Goal: Contribute content: Add original content to the website for others to see

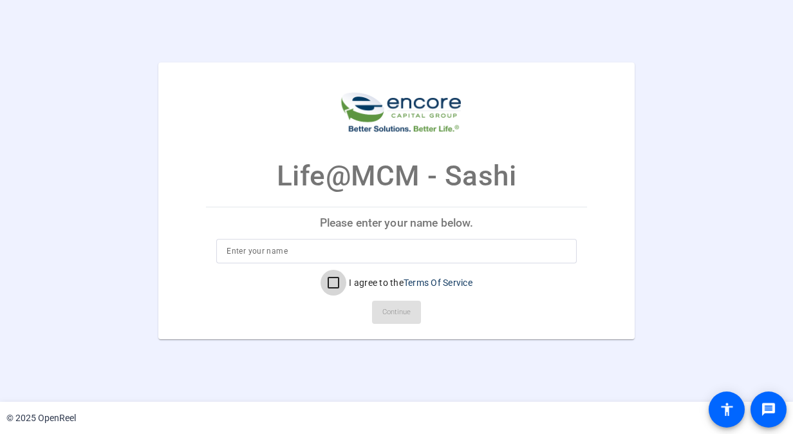
click at [332, 284] on input "I agree to the Terms Of Service" at bounding box center [334, 283] width 26 height 26
checkbox input "true"
click at [239, 247] on input at bounding box center [396, 250] width 339 height 15
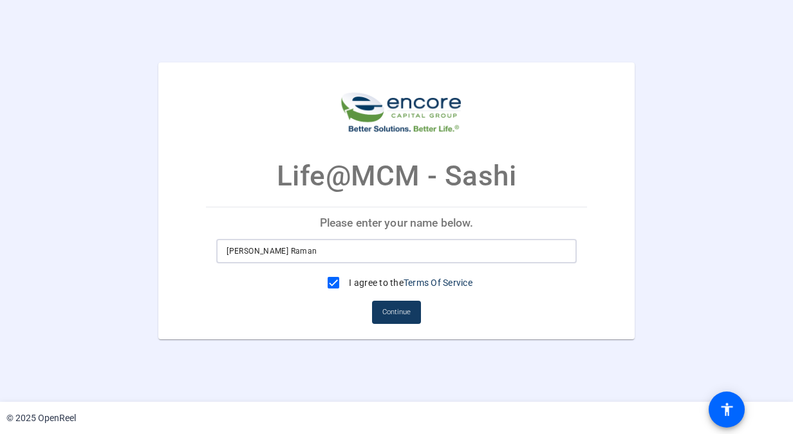
type input "Sashirekha Sashirekha"
click at [407, 317] on span "Continue" at bounding box center [396, 312] width 28 height 19
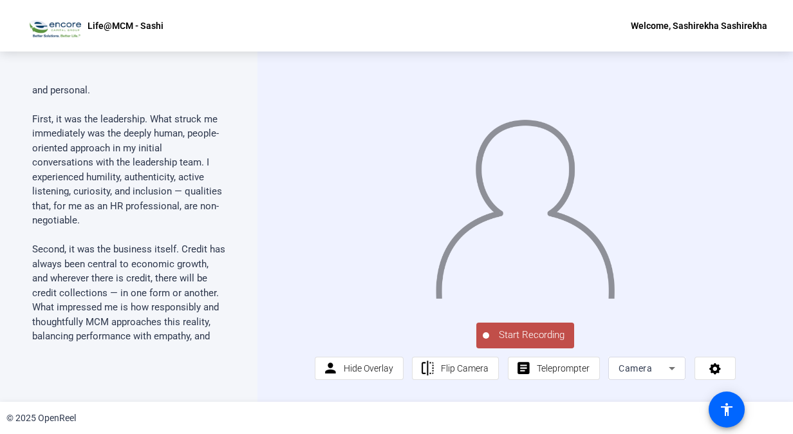
scroll to position [161, 0]
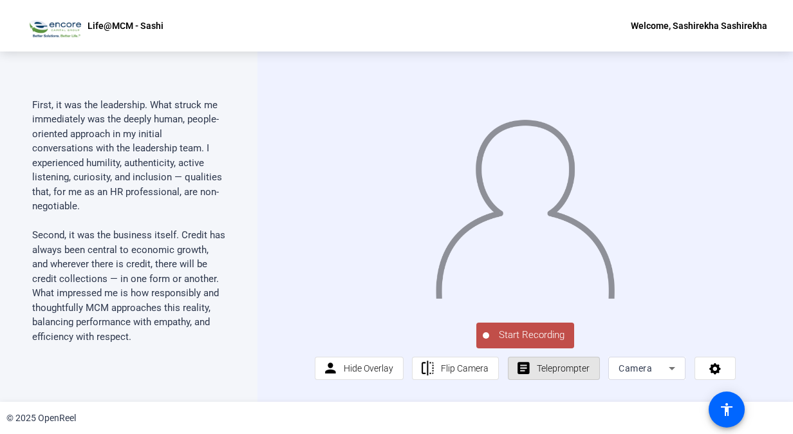
click at [559, 373] on span "Teleprompter" at bounding box center [563, 368] width 53 height 10
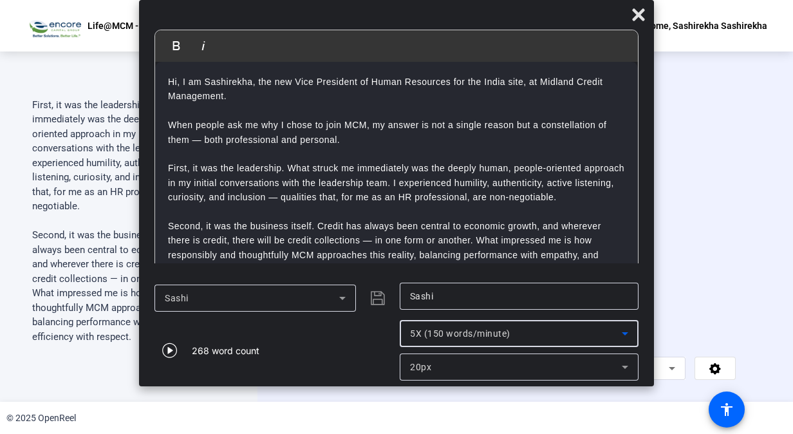
click at [626, 333] on icon at bounding box center [625, 333] width 6 height 3
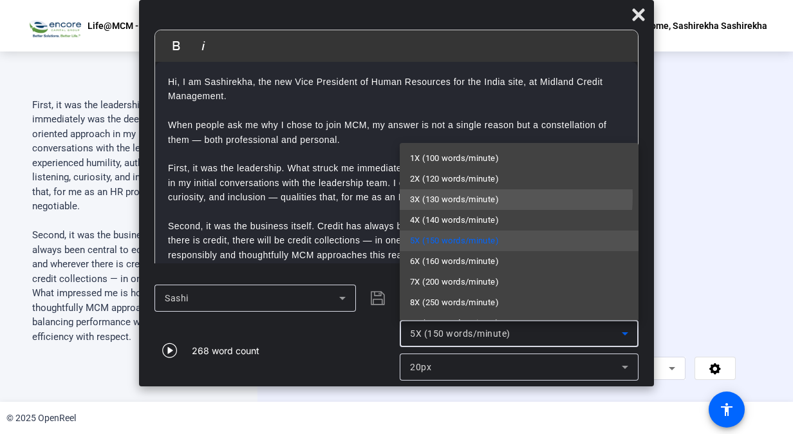
click at [450, 196] on span "3X (130 words/minute)" at bounding box center [454, 199] width 89 height 15
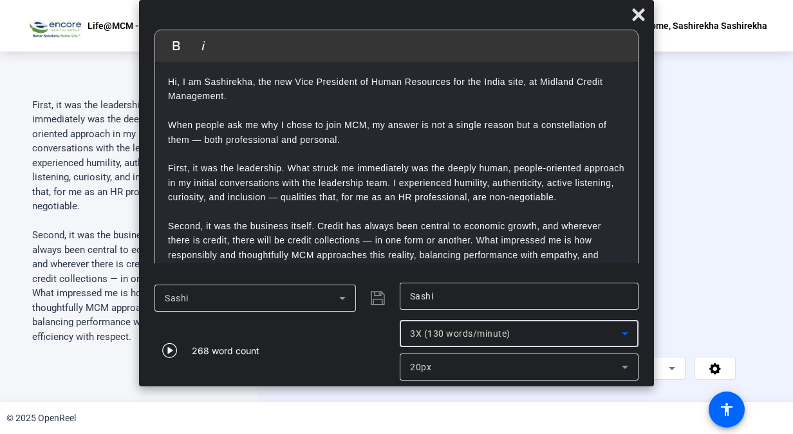
click at [575, 374] on div "20px" at bounding box center [516, 366] width 212 height 15
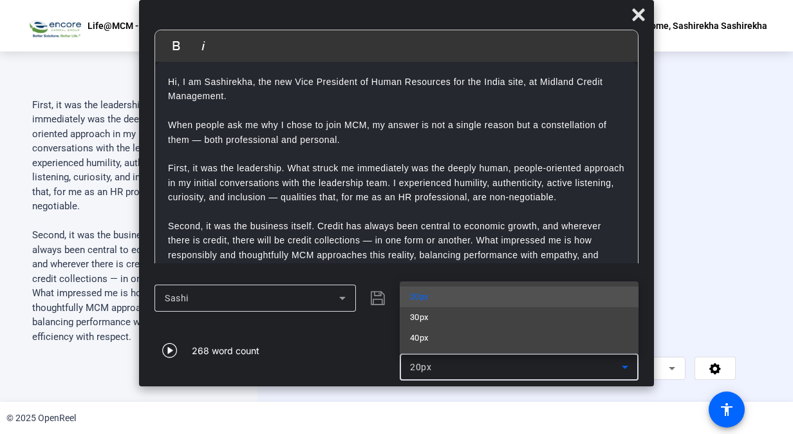
click at [445, 339] on mat-option "40px" at bounding box center [519, 338] width 239 height 21
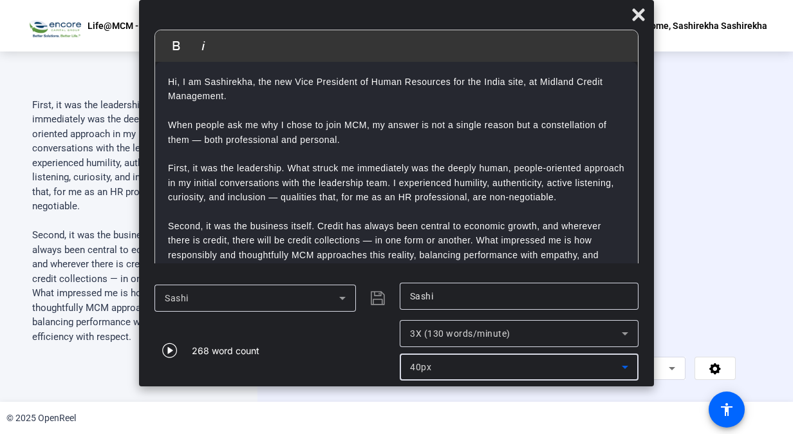
click at [164, 351] on icon "button" at bounding box center [169, 349] width 15 height 15
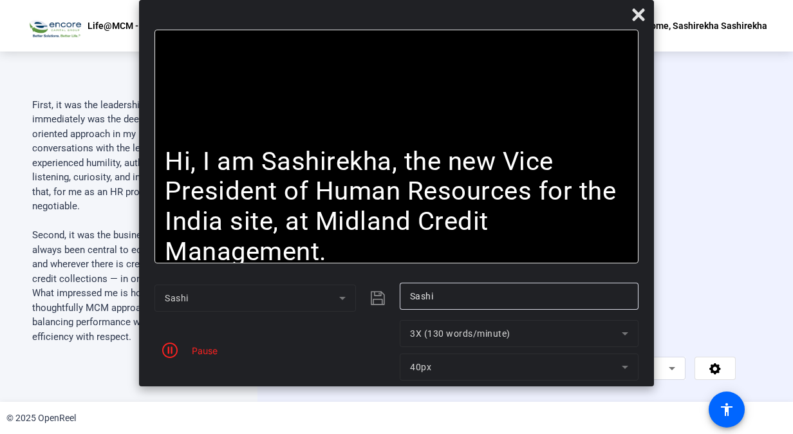
click at [203, 350] on div "Pause" at bounding box center [201, 351] width 32 height 14
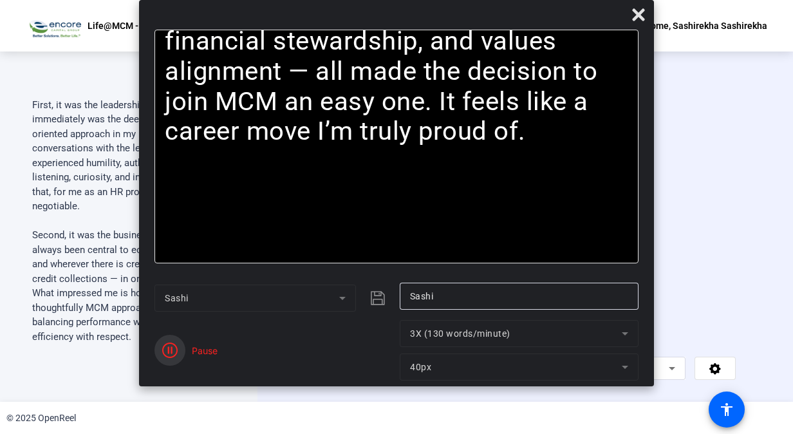
click at [169, 351] on icon "button" at bounding box center [169, 349] width 15 height 15
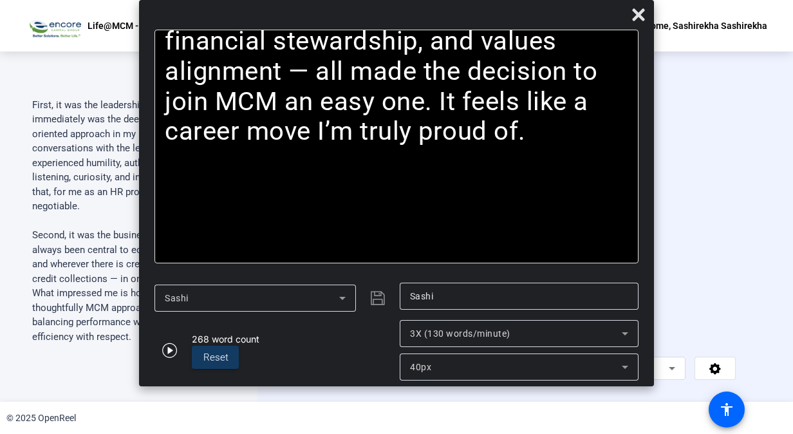
click at [636, 15] on icon at bounding box center [638, 14] width 12 height 12
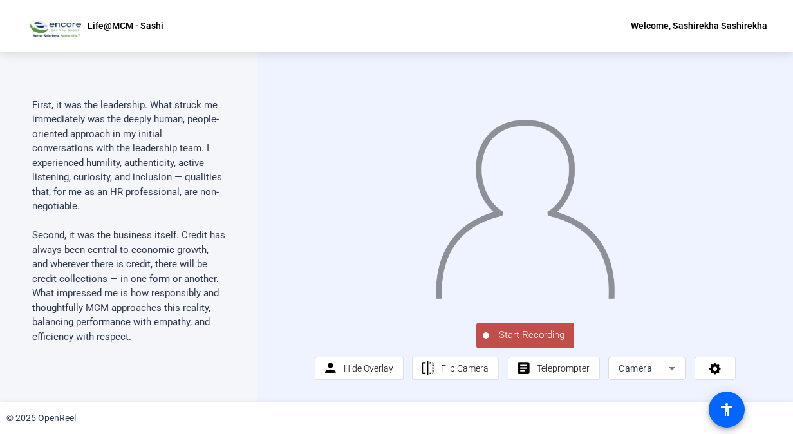
scroll to position [0, 0]
click at [543, 342] on span "Start Recording" at bounding box center [531, 335] width 85 height 15
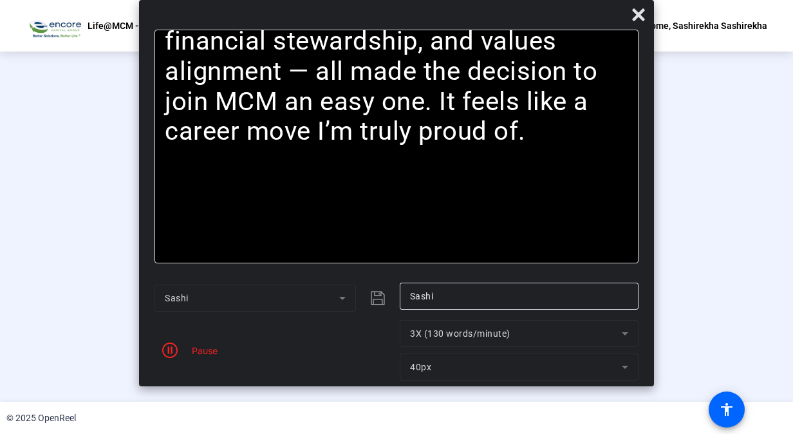
click at [203, 355] on div "Pause" at bounding box center [201, 351] width 32 height 14
click at [168, 350] on icon "button" at bounding box center [169, 349] width 15 height 15
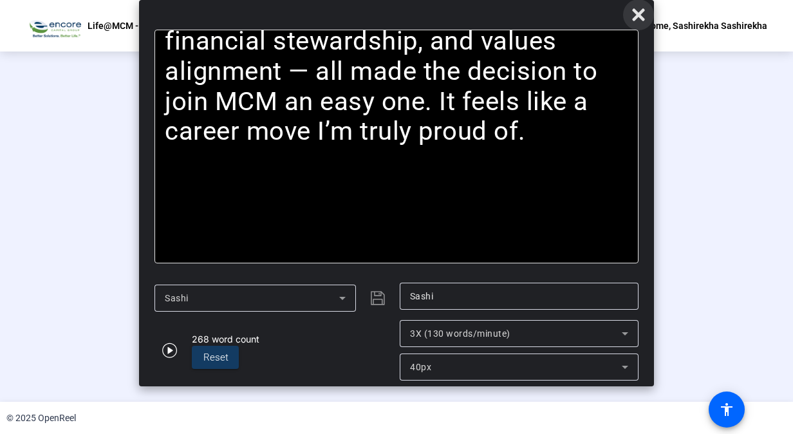
click at [637, 13] on icon at bounding box center [638, 14] width 12 height 12
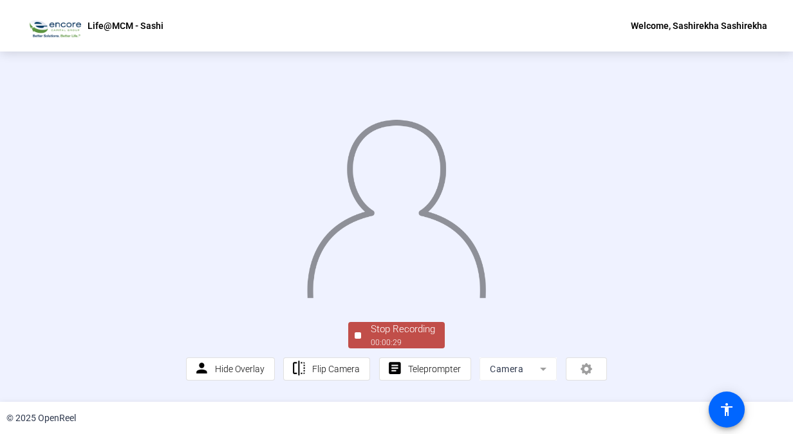
scroll to position [15, 0]
click at [411, 337] on div "Stop Recording" at bounding box center [403, 329] width 64 height 15
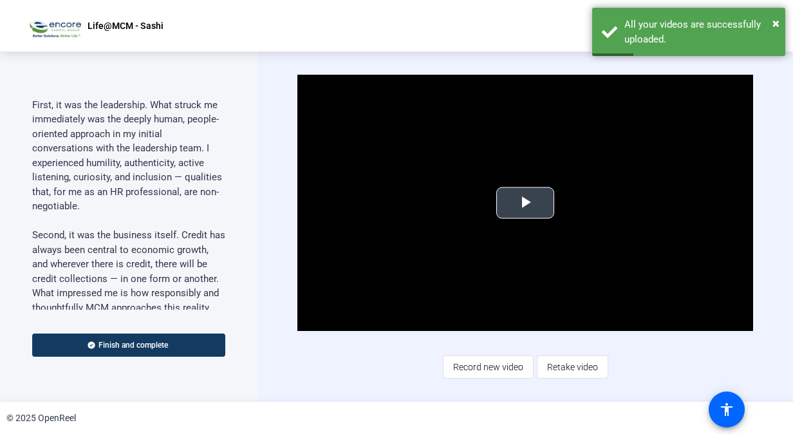
click at [525, 203] on span "Video Player" at bounding box center [525, 203] width 0 height 0
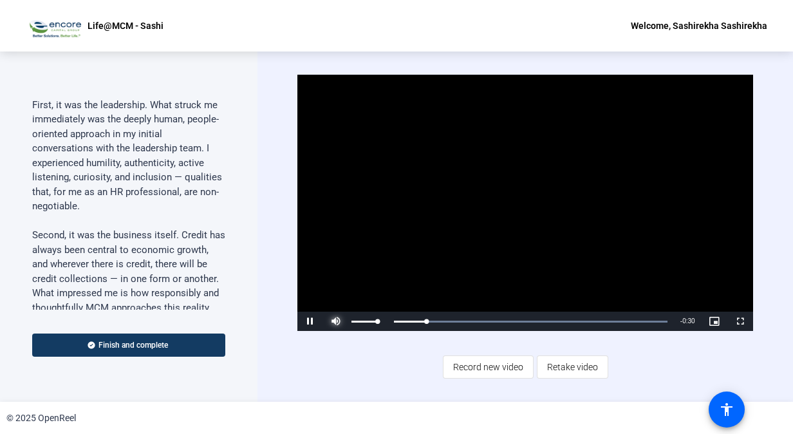
click at [337, 321] on span "Video Player" at bounding box center [336, 321] width 26 height 0
click at [392, 245] on video "Video Player" at bounding box center [524, 203] width 455 height 256
click at [385, 323] on div "Mute 100%" at bounding box center [355, 321] width 64 height 19
click at [527, 411] on div "© 2025 OpenReel" at bounding box center [396, 418] width 793 height 32
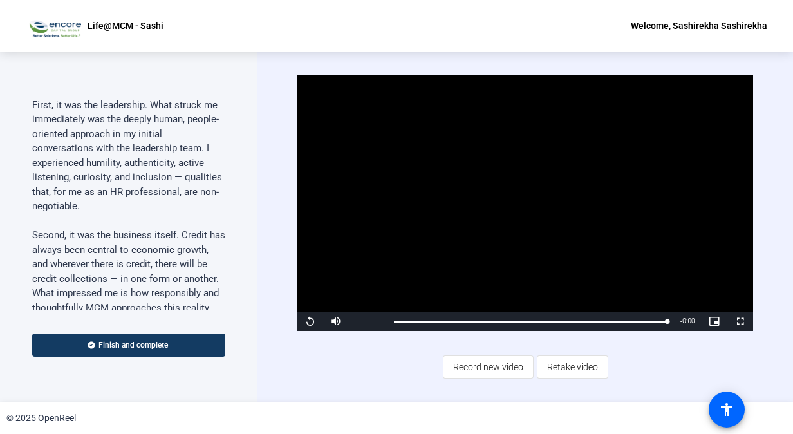
click at [591, 363] on span "Retake video" at bounding box center [572, 367] width 51 height 24
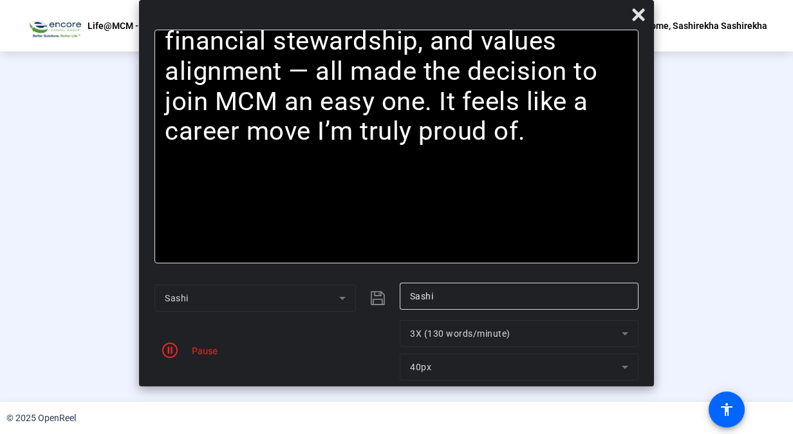
click at [196, 350] on div "Pause" at bounding box center [201, 351] width 32 height 14
click at [169, 349] on icon "button" at bounding box center [169, 349] width 15 height 15
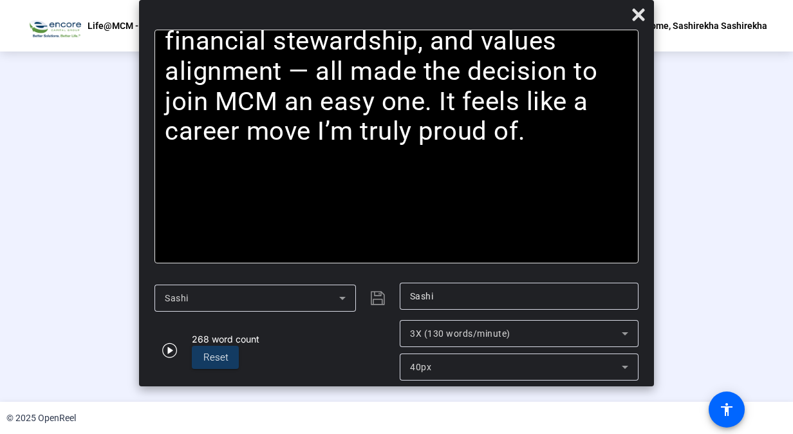
click at [393, 337] on div "Stop Recording" at bounding box center [403, 329] width 64 height 15
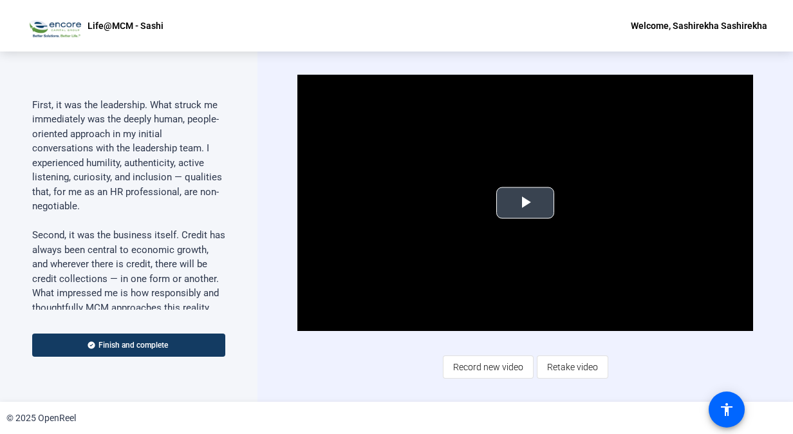
click at [525, 203] on span "Video Player" at bounding box center [525, 203] width 0 height 0
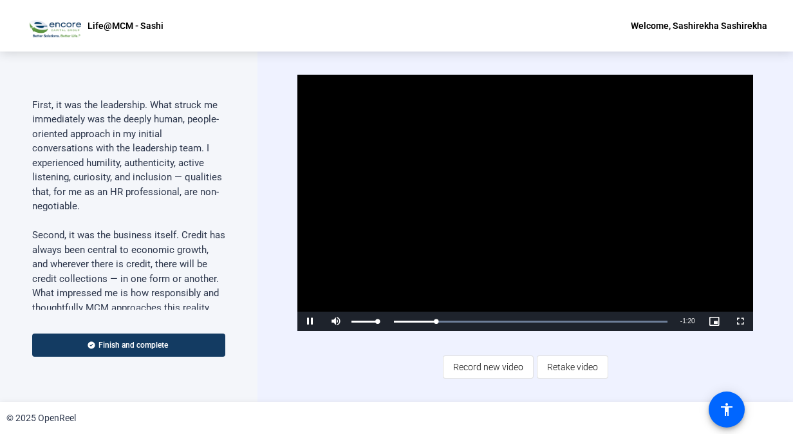
drag, startPoint x: 376, startPoint y: 321, endPoint x: 424, endPoint y: 321, distance: 48.3
click at [398, 324] on div "Pause Mute 100% Current Time 0:14 / Duration 1:34 Loaded : 100.00% 0:01 0:14 St…" at bounding box center [524, 321] width 455 height 19
click at [578, 370] on span "Retake video" at bounding box center [572, 367] width 51 height 24
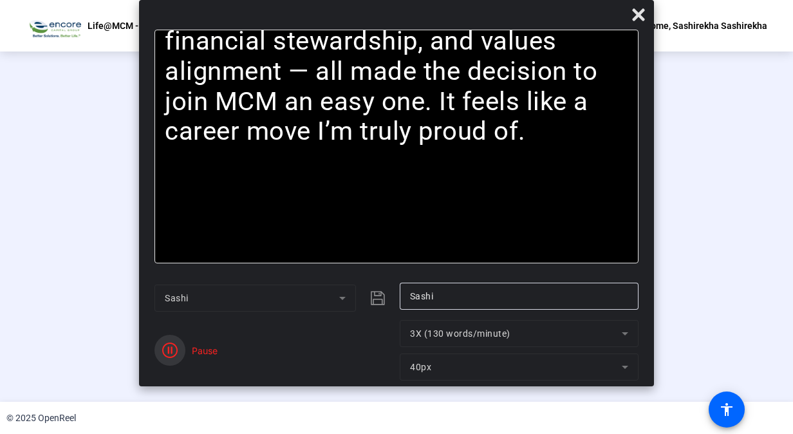
click at [175, 345] on icon "button" at bounding box center [169, 349] width 15 height 15
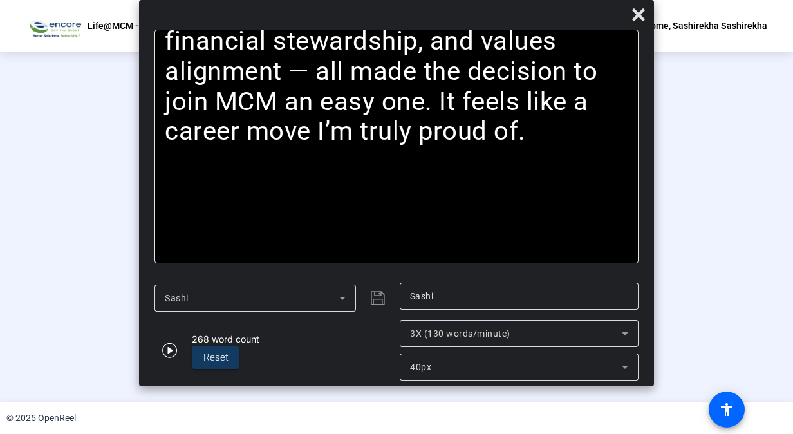
click at [425, 337] on div "Stop Recording" at bounding box center [403, 329] width 64 height 15
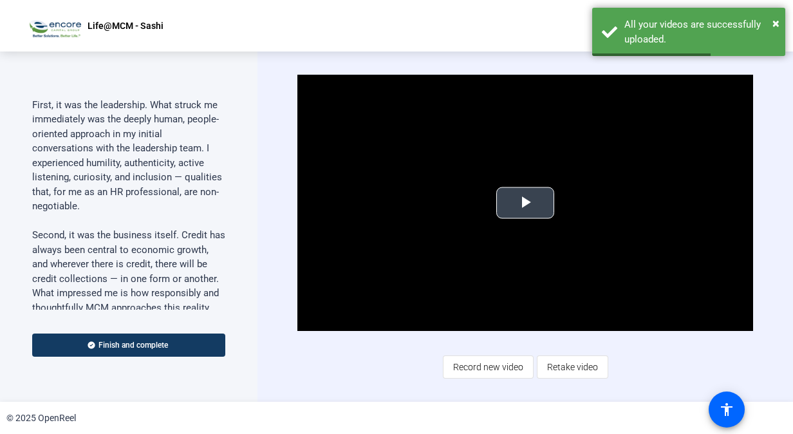
click at [525, 203] on span "Video Player" at bounding box center [525, 203] width 0 height 0
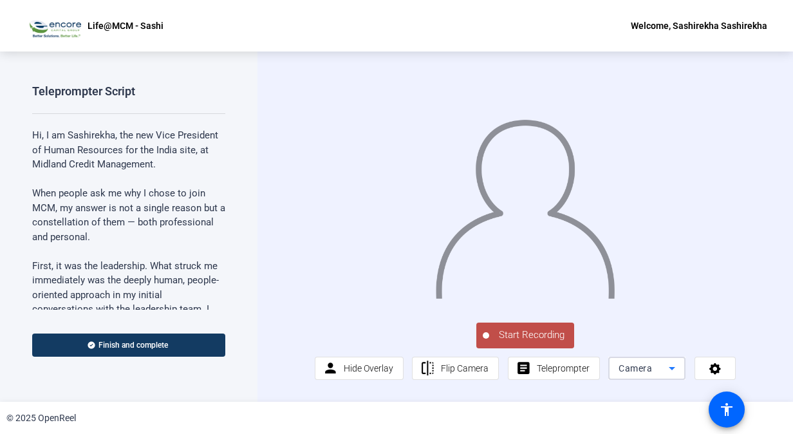
click at [664, 373] on icon at bounding box center [671, 368] width 15 height 15
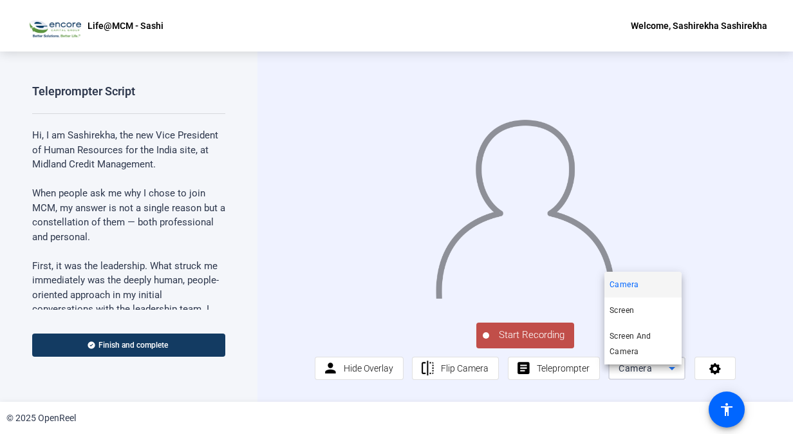
click at [664, 375] on div at bounding box center [396, 217] width 793 height 434
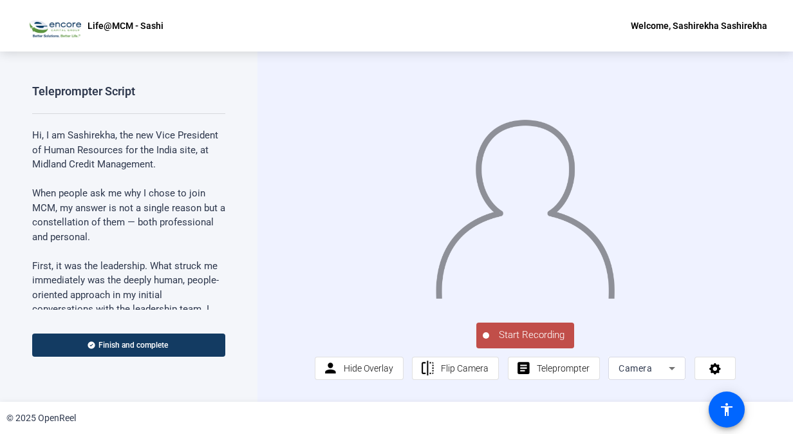
click at [709, 375] on icon at bounding box center [715, 368] width 15 height 13
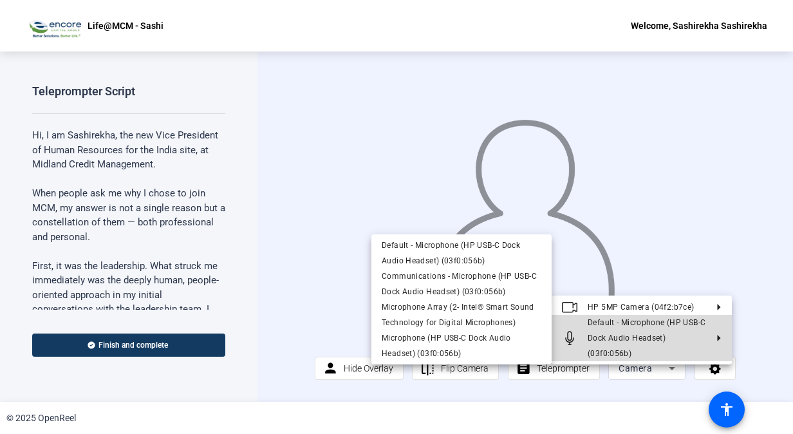
click at [631, 323] on span "Default - Microphone (HP USB-C Dock Audio Headset) (03f0:056b)" at bounding box center [647, 338] width 118 height 40
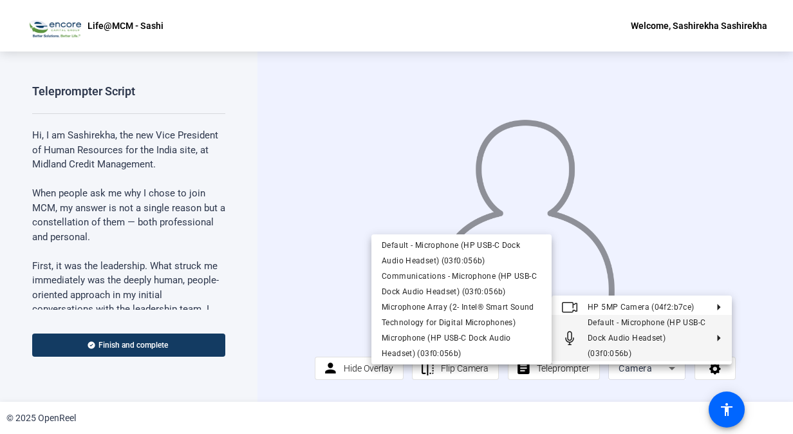
click at [435, 250] on span "Default - Microphone (HP USB-C Dock Audio Headset) (03f0:056b)" at bounding box center [451, 253] width 138 height 24
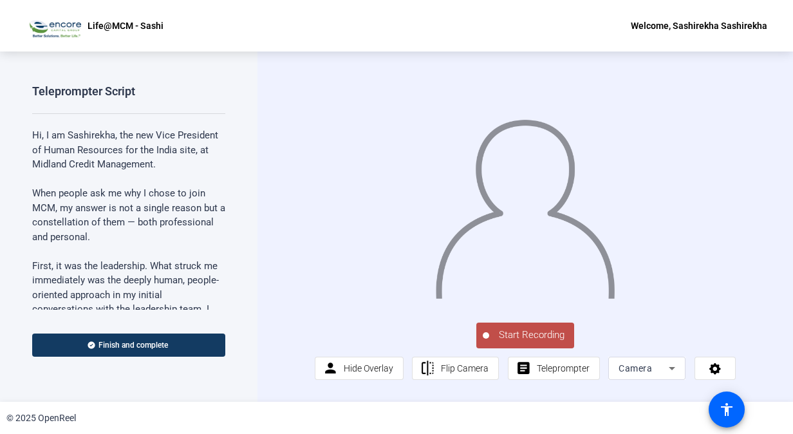
click at [532, 342] on span "Start Recording" at bounding box center [531, 335] width 85 height 15
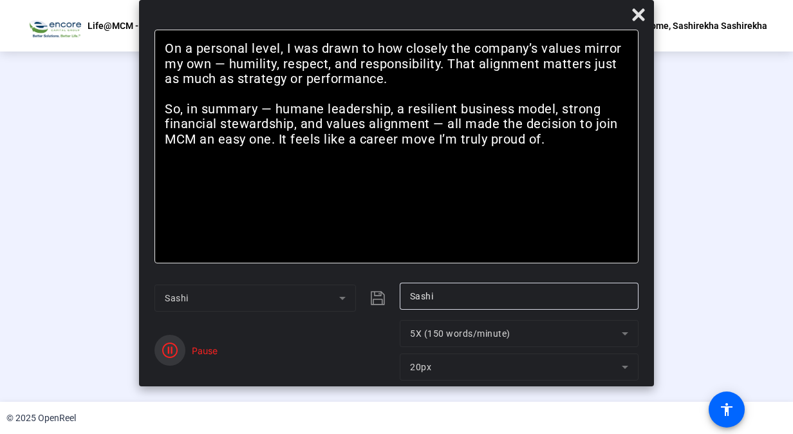
click at [167, 349] on icon "button" at bounding box center [169, 349] width 15 height 15
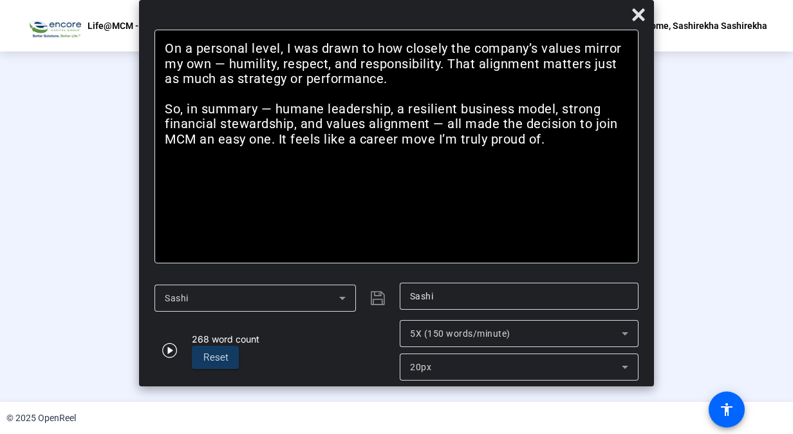
click at [417, 337] on div "Stop Recording" at bounding box center [403, 329] width 64 height 15
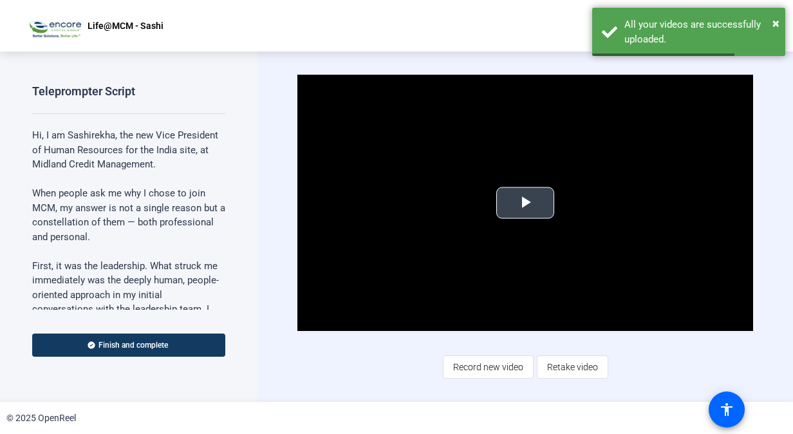
click at [525, 203] on span "Video Player" at bounding box center [525, 203] width 0 height 0
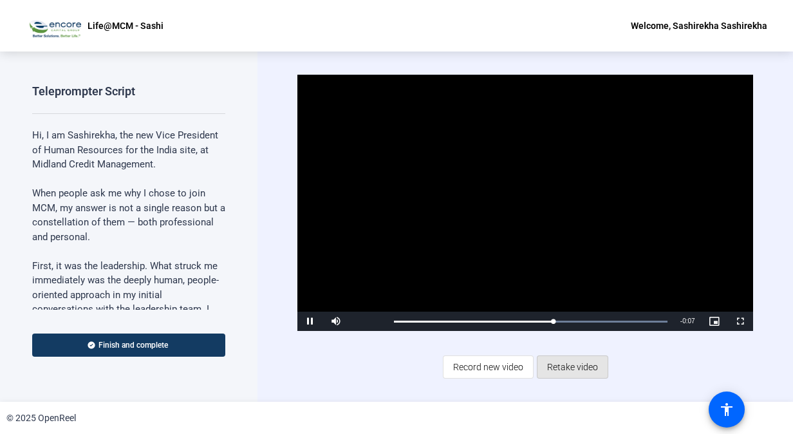
click at [565, 364] on span "Retake video" at bounding box center [572, 367] width 51 height 24
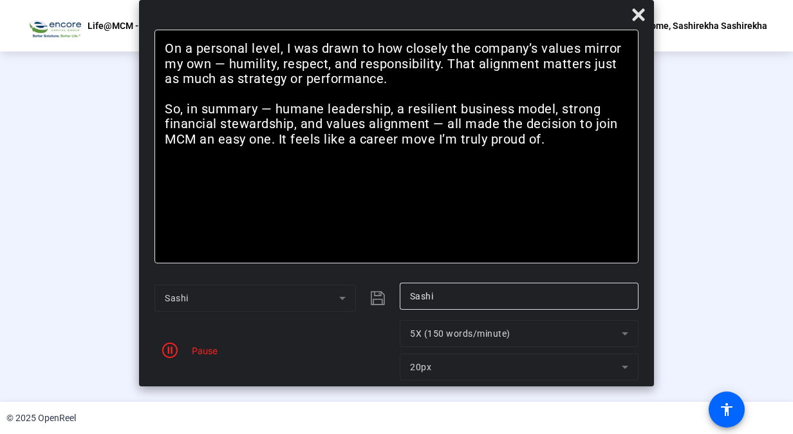
click at [641, 14] on icon at bounding box center [638, 14] width 12 height 12
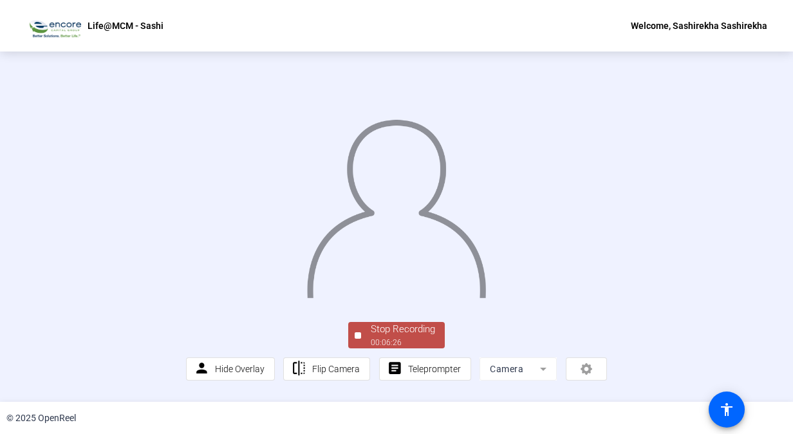
scroll to position [62, 0]
click at [406, 336] on div "Stop Recording" at bounding box center [403, 329] width 64 height 15
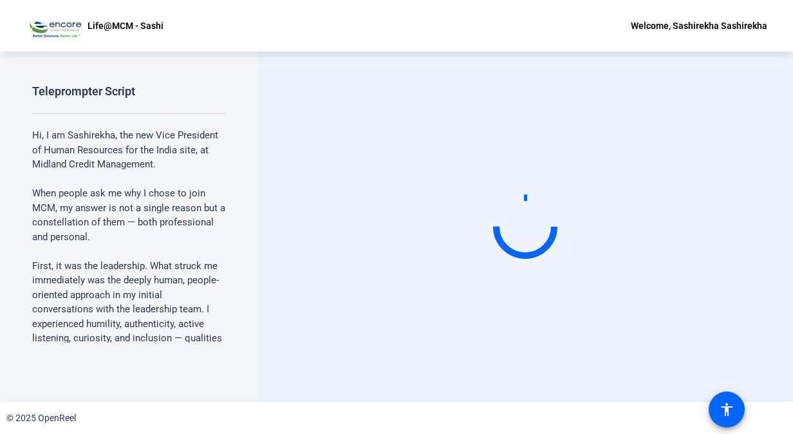
scroll to position [0, 0]
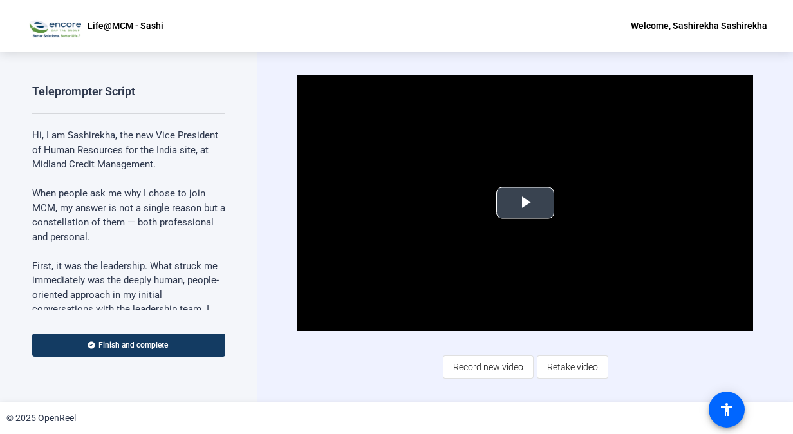
click at [525, 203] on span "Video Player" at bounding box center [525, 203] width 0 height 0
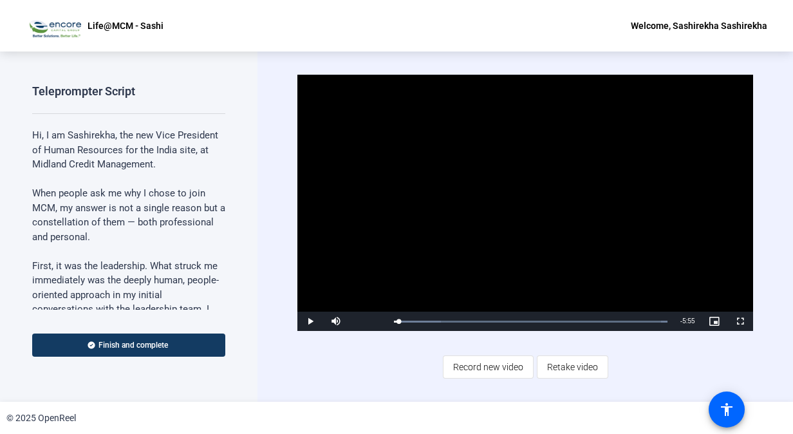
drag, startPoint x: 398, startPoint y: 324, endPoint x: 418, endPoint y: 324, distance: 20.0
click at [418, 324] on div "Loaded : 100.00% 0:34 0:34" at bounding box center [531, 321] width 286 height 19
click at [453, 318] on div "Loaded : 100.00% 1:24 1:24" at bounding box center [531, 321] width 286 height 19
click at [534, 323] on div "Loaded : 100.00% 3:20 3:20" at bounding box center [531, 321] width 286 height 19
click at [586, 321] on div "Loaded : 100.00% 4:33 4:33" at bounding box center [530, 322] width 273 height 2
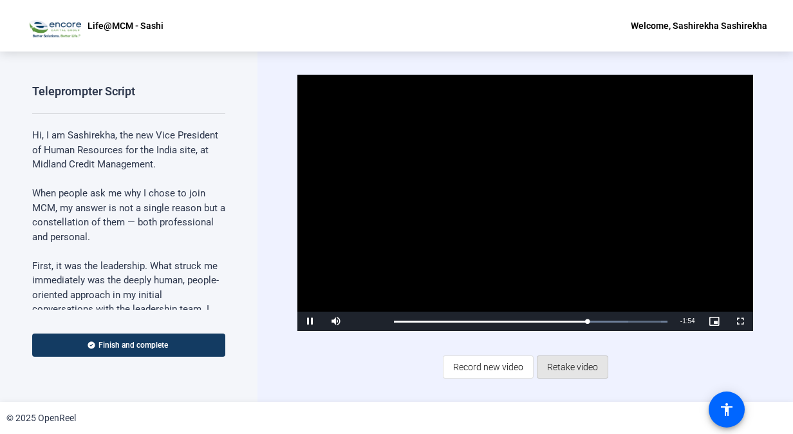
click at [572, 359] on span "Retake video" at bounding box center [572, 367] width 51 height 24
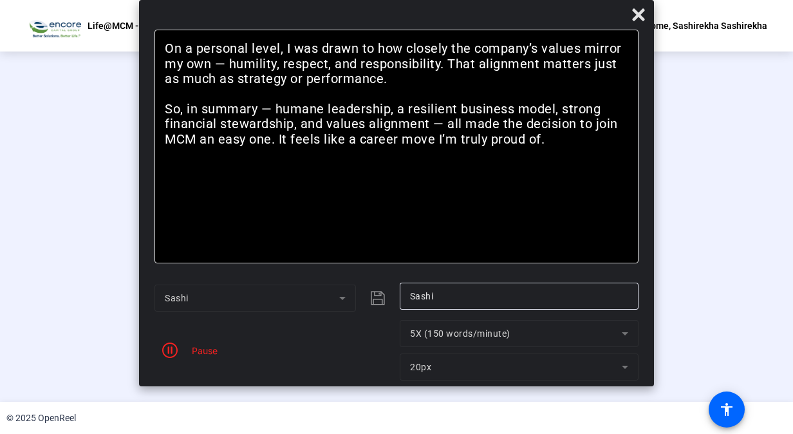
click at [212, 353] on div "Pause" at bounding box center [201, 351] width 32 height 14
click at [169, 353] on icon "button" at bounding box center [169, 349] width 15 height 15
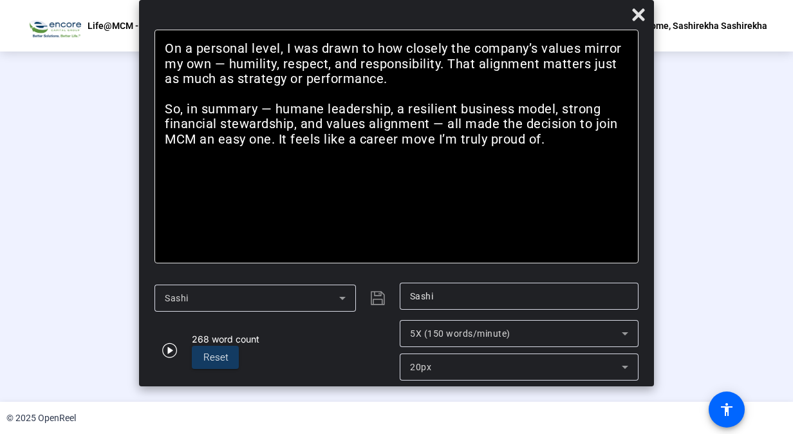
click at [644, 17] on icon at bounding box center [638, 14] width 15 height 15
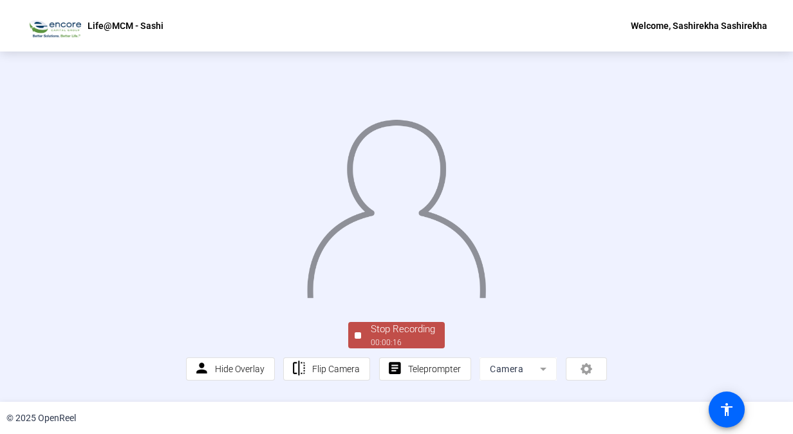
scroll to position [62, 0]
click at [428, 345] on div "00:00:17" at bounding box center [403, 343] width 64 height 12
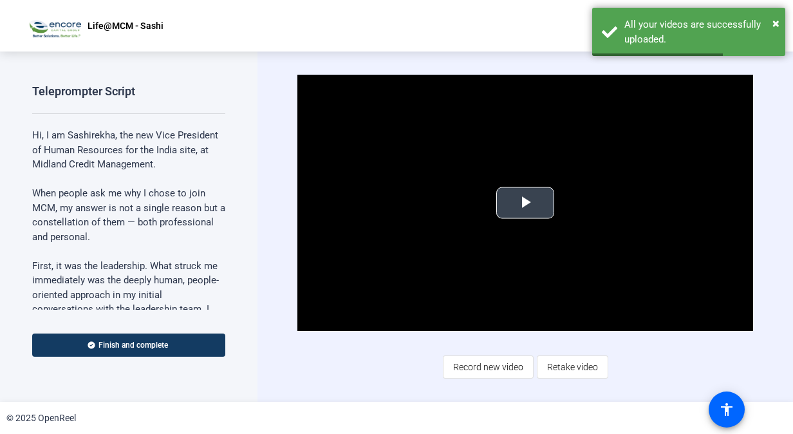
click at [525, 203] on span "Video Player" at bounding box center [525, 203] width 0 height 0
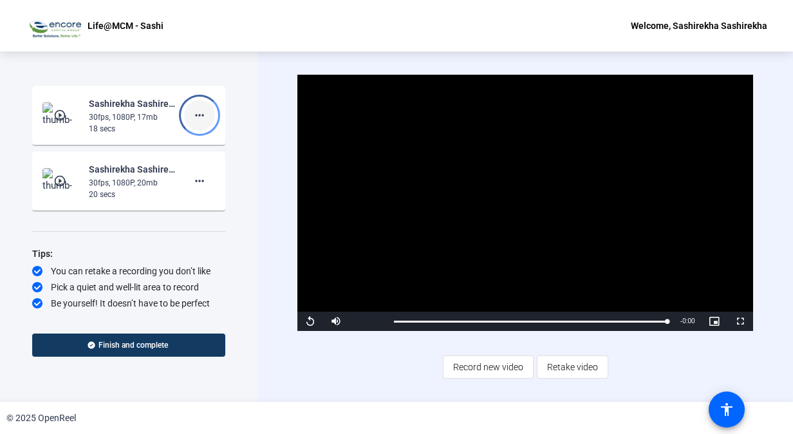
scroll to position [245, 0]
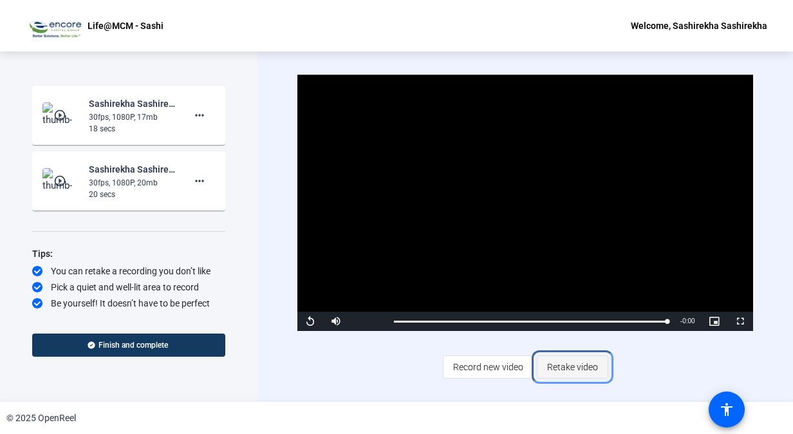
click at [576, 366] on span "Retake video" at bounding box center [572, 367] width 51 height 24
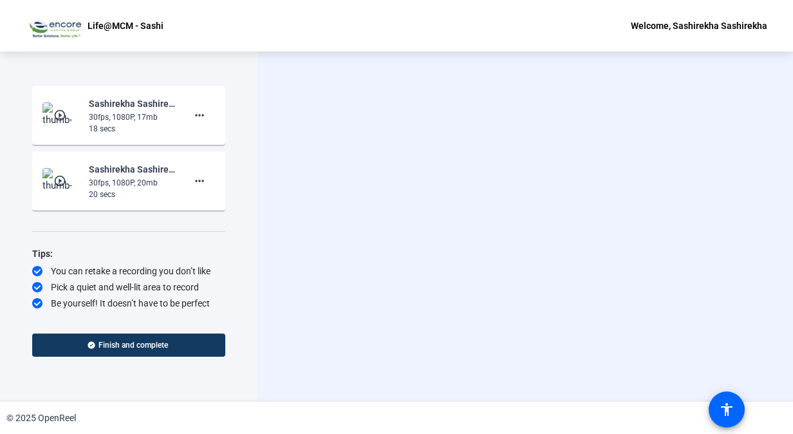
scroll to position [179, 0]
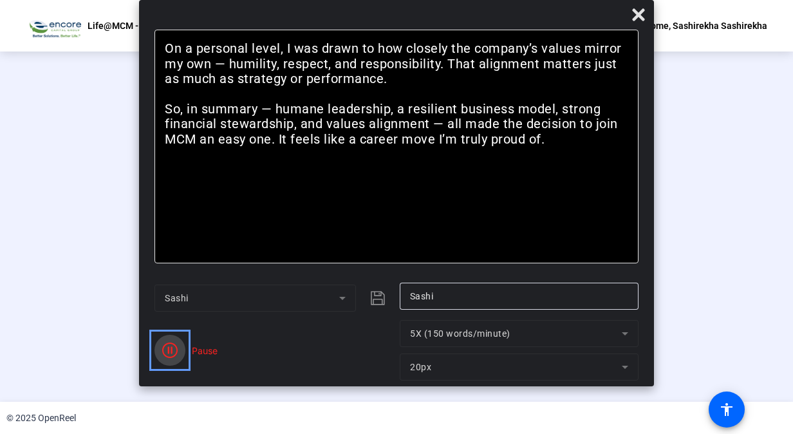
click at [167, 353] on icon "Color" at bounding box center [169, 349] width 15 height 15
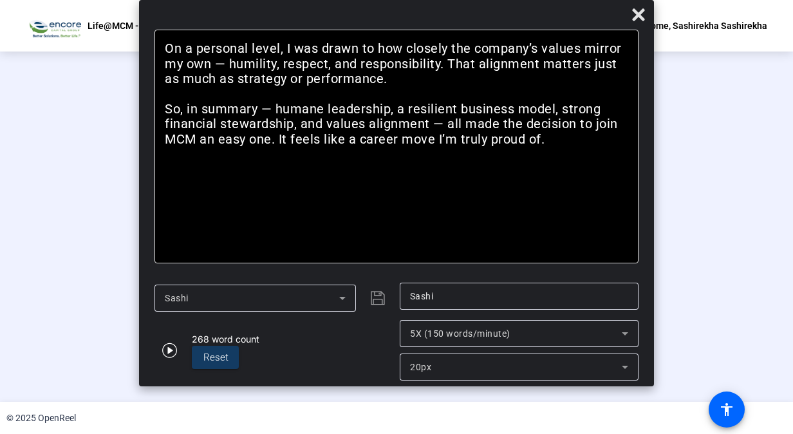
click at [415, 337] on div "Stop Recording" at bounding box center [403, 329] width 64 height 15
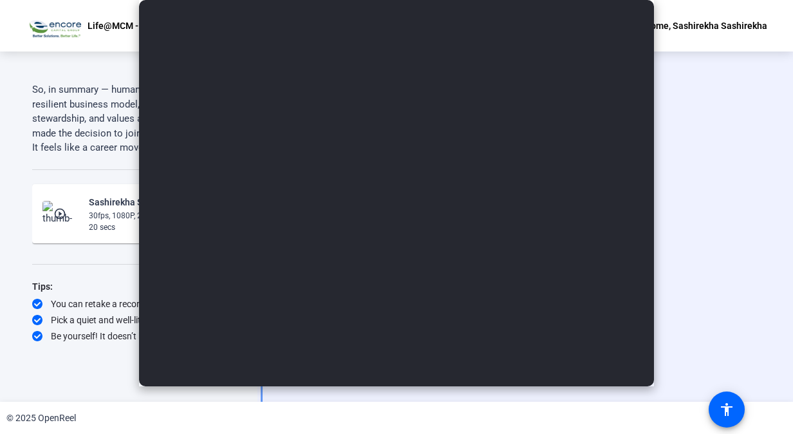
scroll to position [146, 0]
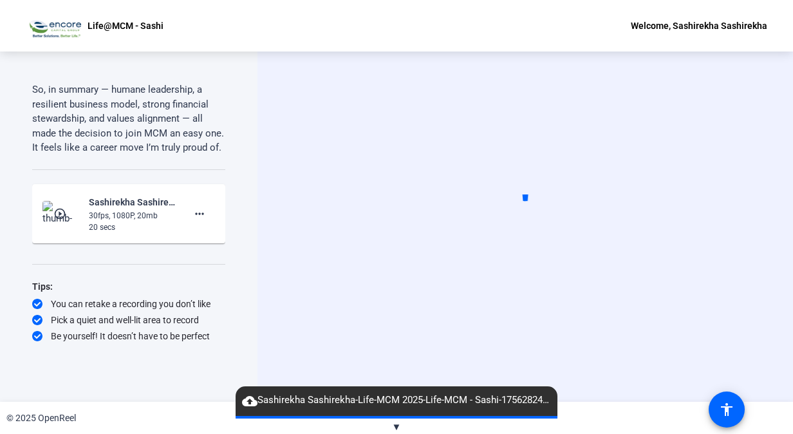
click at [576, 252] on video at bounding box center [525, 227] width 193 height 109
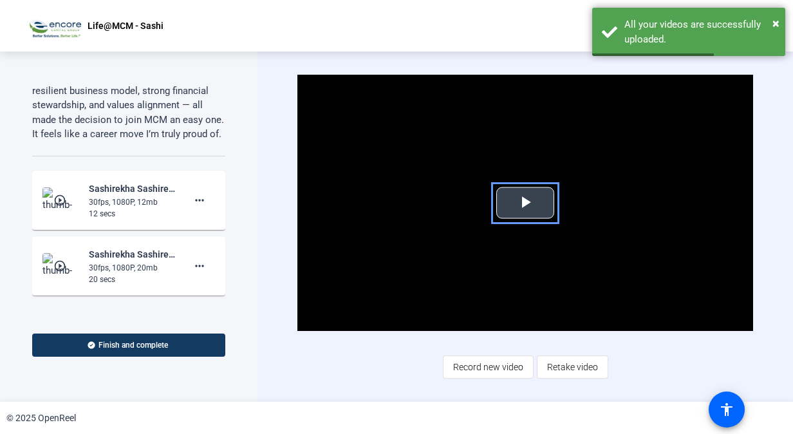
click at [525, 203] on span "Video Player" at bounding box center [525, 203] width 0 height 0
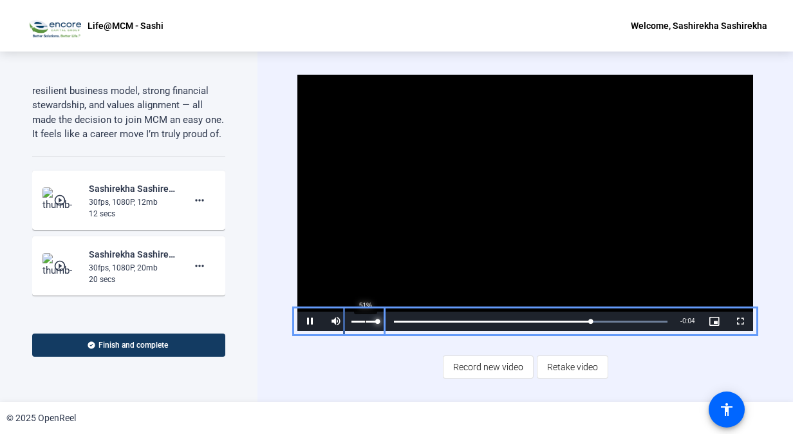
click at [366, 315] on div "51%" at bounding box center [364, 321] width 32 height 19
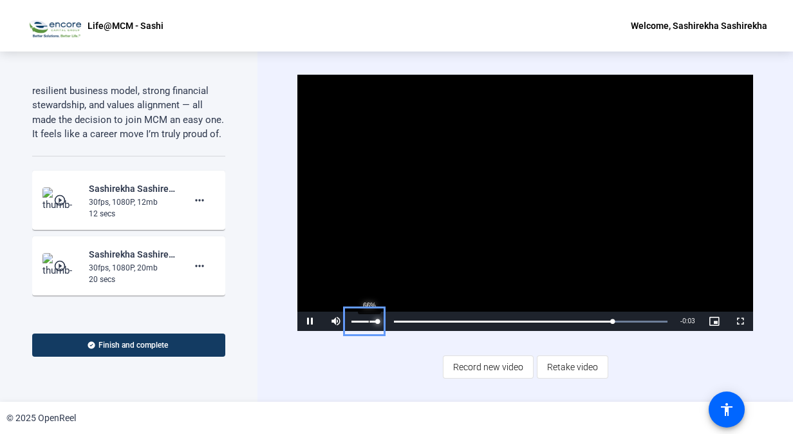
click at [370, 323] on div "66%" at bounding box center [364, 321] width 32 height 19
drag, startPoint x: 370, startPoint y: 323, endPoint x: 389, endPoint y: 326, distance: 19.5
click at [389, 326] on div "Pause Mute 100% Current Time 0:10 / Duration 0:12 Loaded : 100.00% 0:00 0:11 St…" at bounding box center [524, 321] width 455 height 19
